Goal: Task Accomplishment & Management: Complete application form

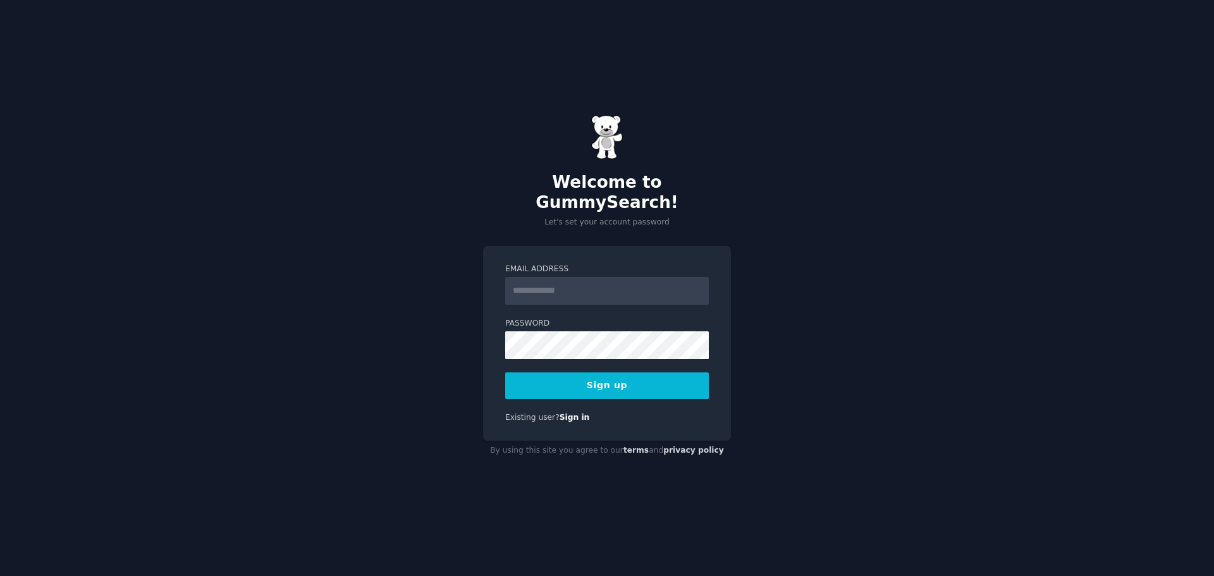
click at [594, 287] on input "Email Address" at bounding box center [607, 291] width 204 height 28
type input "**********"
click at [640, 374] on button "Sign up" at bounding box center [607, 385] width 204 height 27
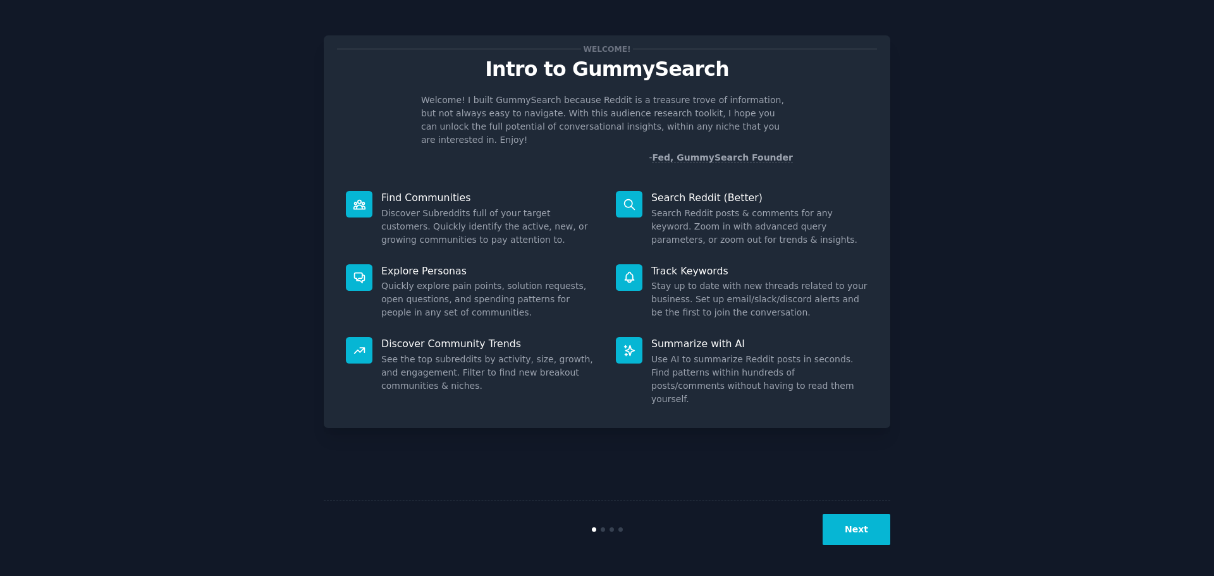
click at [859, 535] on button "Next" at bounding box center [856, 529] width 68 height 31
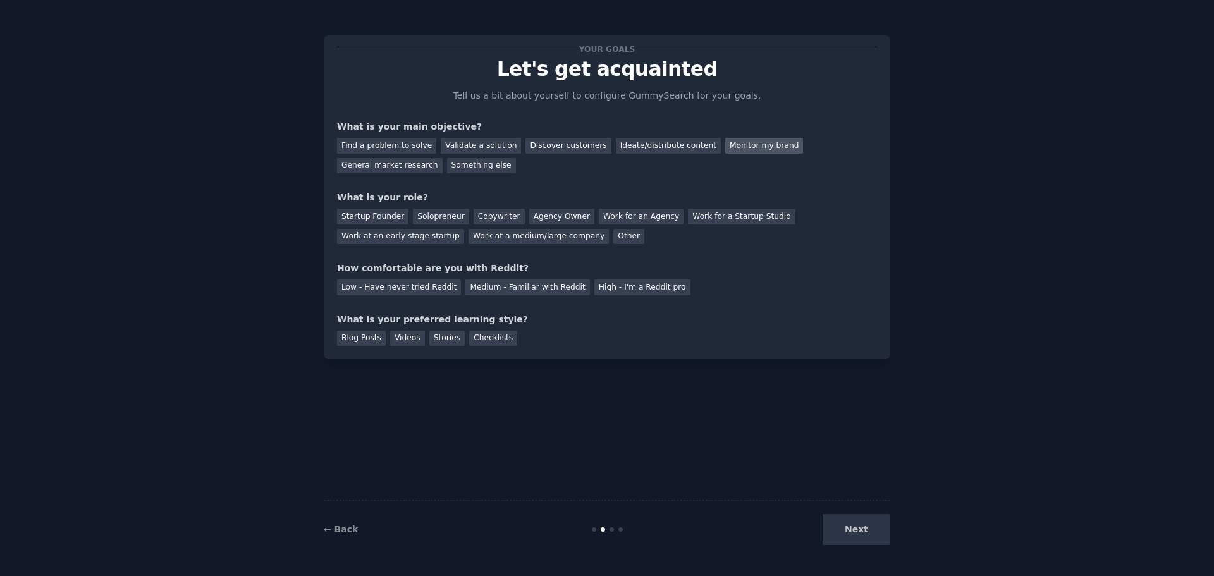
click at [725, 146] on div "Monitor my brand" at bounding box center [764, 146] width 78 height 16
click at [442, 158] on div "General market research" at bounding box center [390, 166] width 106 height 16
click at [741, 146] on div "Monitor my brand" at bounding box center [764, 146] width 78 height 16
click at [726, 166] on div "Find a problem to solve Validate a solution Discover customers Ideate/distribut…" at bounding box center [607, 153] width 540 height 40
click at [442, 158] on div "General market research" at bounding box center [390, 166] width 106 height 16
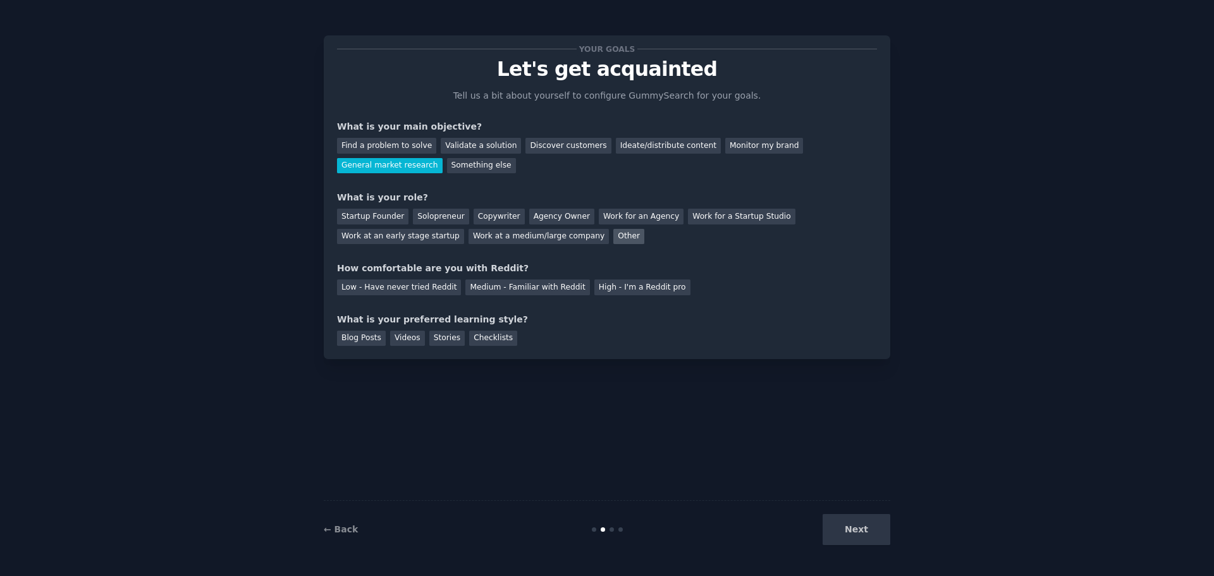
click at [613, 234] on div "Other" at bounding box center [628, 237] width 31 height 16
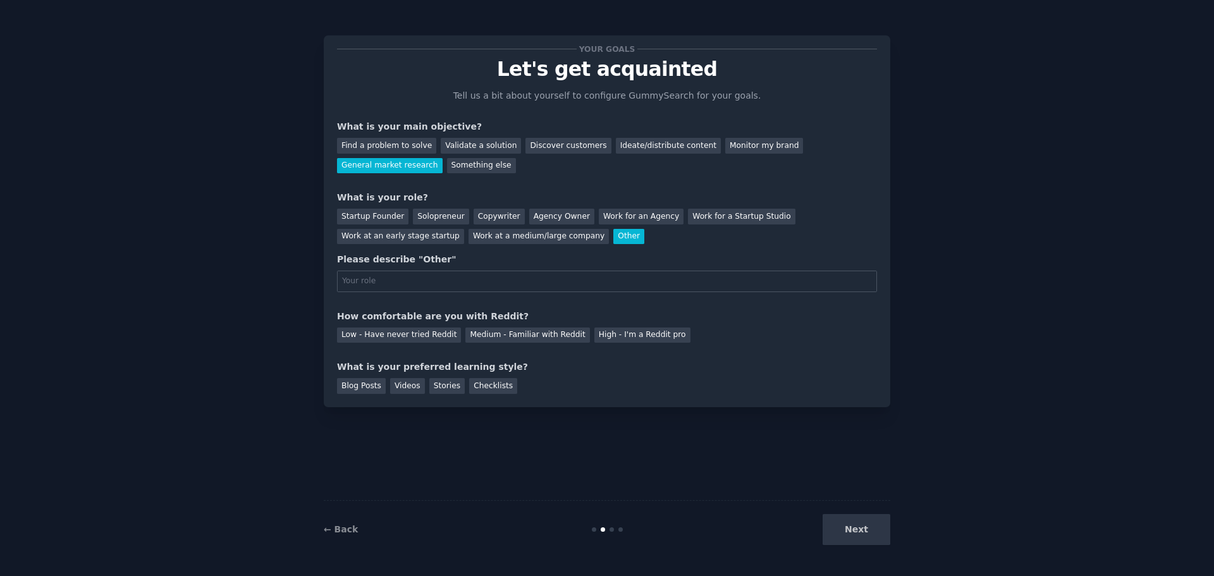
click at [470, 276] on input "text" at bounding box center [607, 281] width 540 height 21
type input "M"
type input "C"
type input "Portfolio Manager"
click at [536, 303] on div "Your goals Let's get acquainted Tell us a bit about yourself to configure Gummy…" at bounding box center [607, 221] width 540 height 345
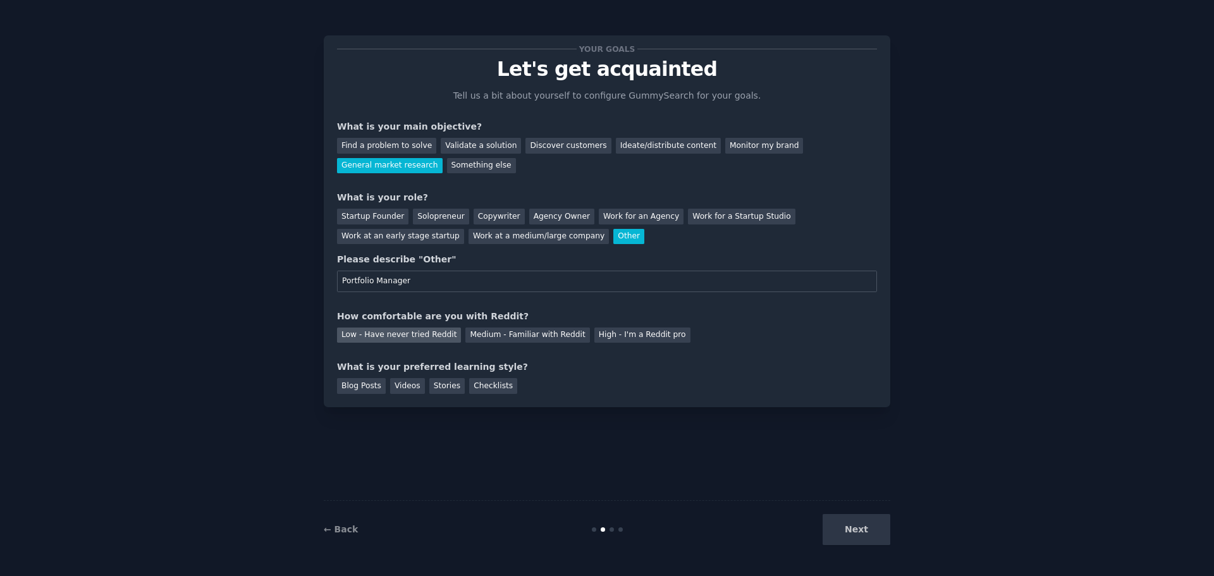
click at [425, 336] on div "Low - Have never tried Reddit" at bounding box center [399, 335] width 124 height 16
click at [478, 336] on div "Medium - Familiar with Reddit" at bounding box center [527, 335] width 124 height 16
click at [364, 388] on div "Blog Posts" at bounding box center [361, 386] width 49 height 16
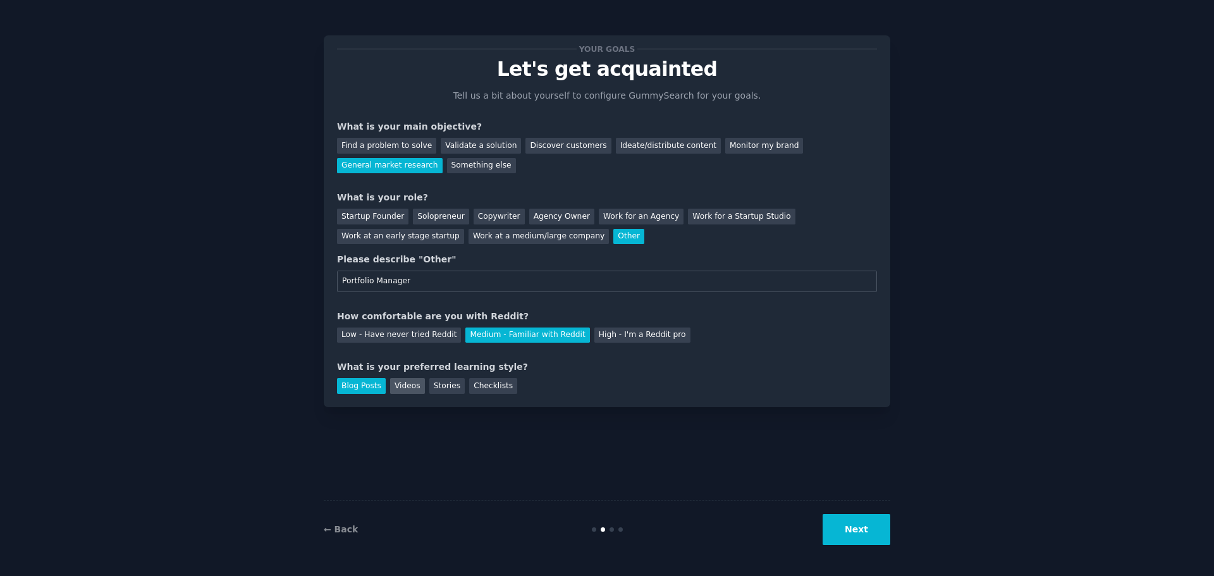
click at [409, 391] on div "Videos" at bounding box center [407, 386] width 35 height 16
click at [447, 385] on div "Stories" at bounding box center [446, 386] width 35 height 16
click at [504, 385] on div "Blog Posts Videos Stories Checklists" at bounding box center [607, 384] width 540 height 20
click at [551, 377] on div "Blog Posts Videos Stories Checklists" at bounding box center [607, 384] width 540 height 20
click at [420, 389] on div "Blog Posts Videos Stories Checklists" at bounding box center [607, 384] width 540 height 20
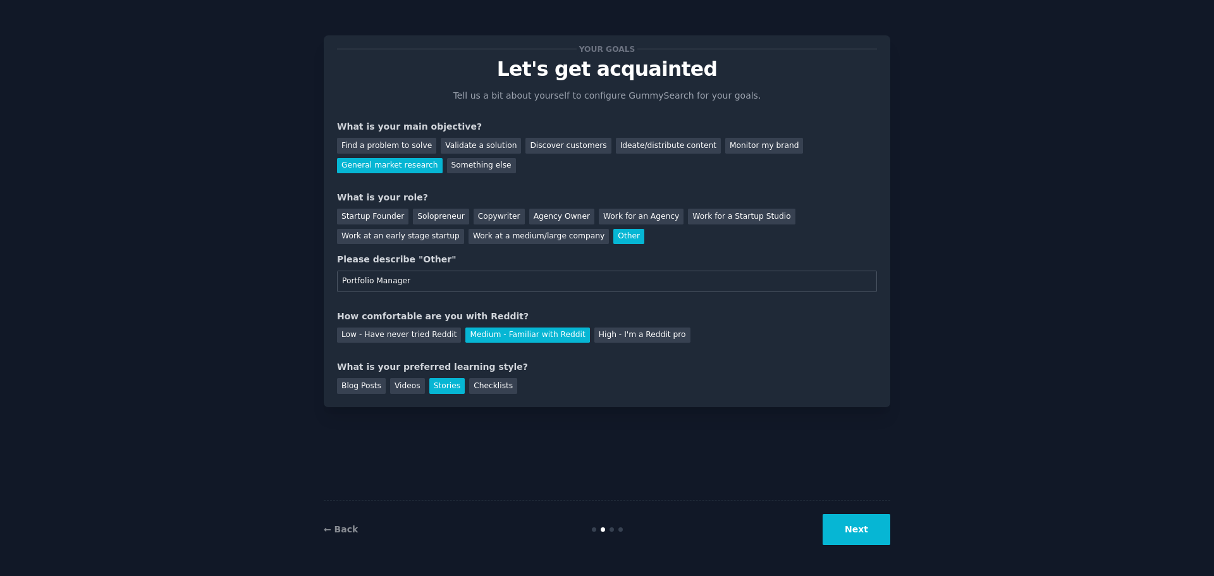
click at [433, 388] on div "Stories" at bounding box center [446, 386] width 35 height 16
click at [355, 389] on div "Blog Posts" at bounding box center [361, 386] width 49 height 16
click at [396, 388] on div "Videos" at bounding box center [407, 386] width 35 height 16
click at [474, 387] on div "Checklists" at bounding box center [493, 386] width 48 height 16
click at [868, 539] on button "Next" at bounding box center [856, 529] width 68 height 31
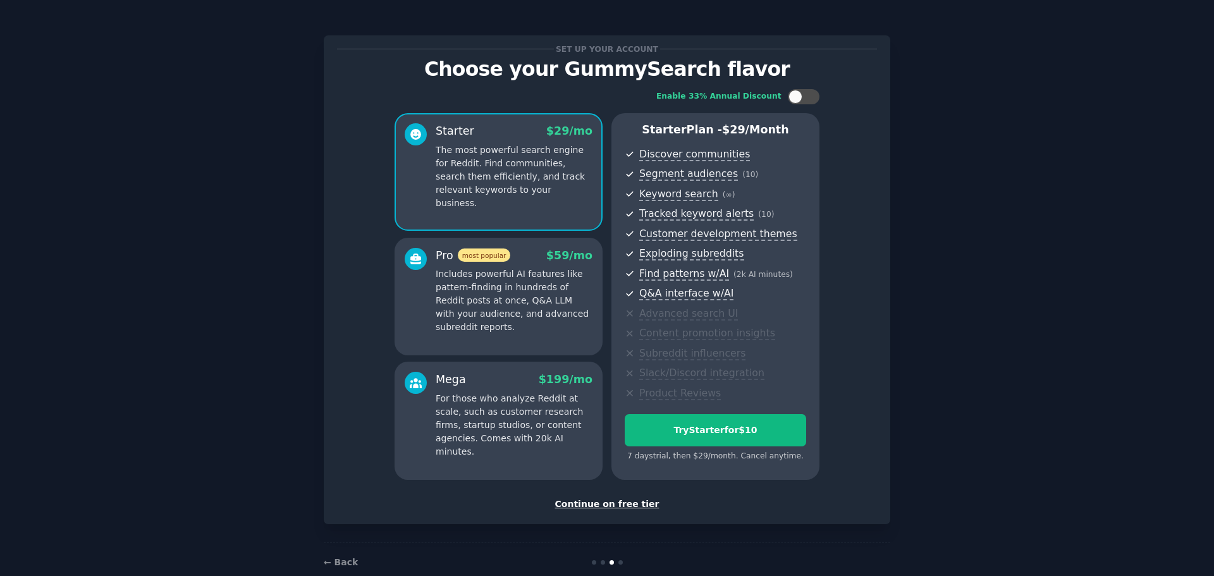
click at [624, 508] on div "Continue on free tier" at bounding box center [607, 503] width 540 height 13
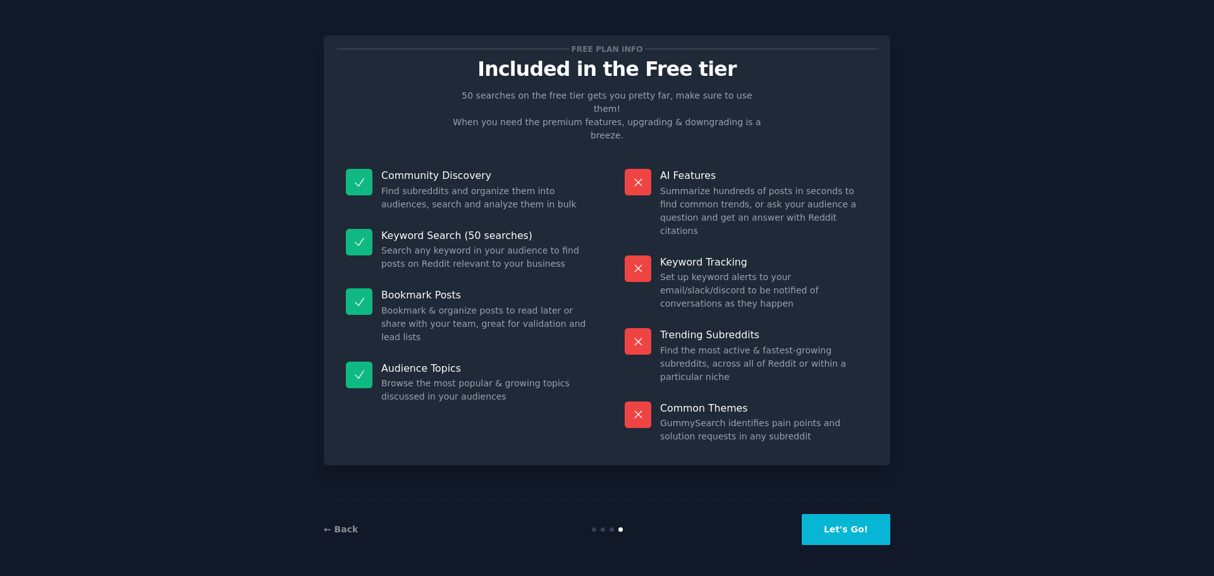
click at [849, 529] on button "Let's Go!" at bounding box center [845, 529] width 88 height 31
